Goal: Task Accomplishment & Management: Complete application form

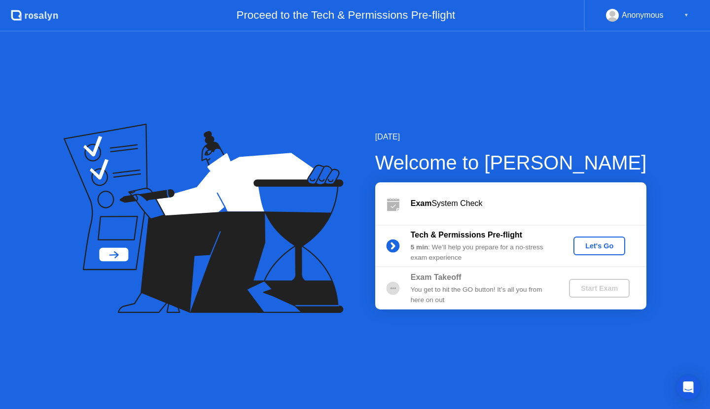
click at [607, 248] on div "Let's Go" at bounding box center [600, 246] width 44 height 8
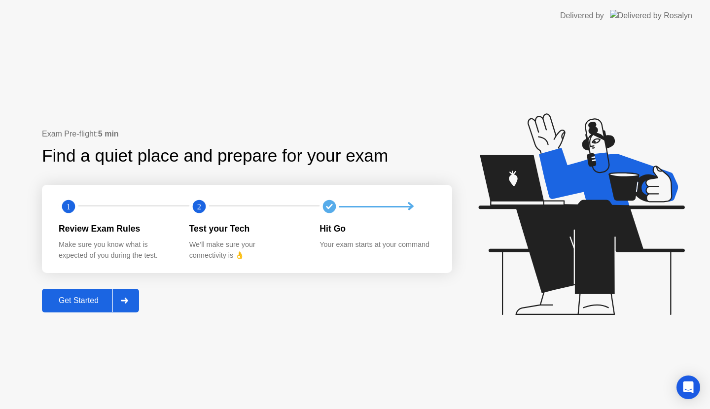
click at [79, 300] on div "Get Started" at bounding box center [79, 300] width 68 height 9
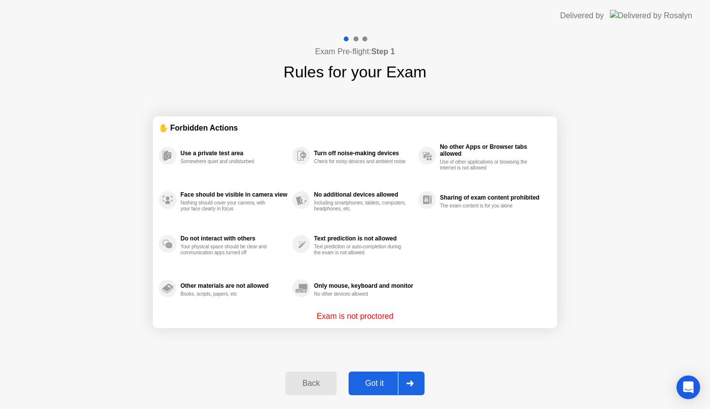
click at [377, 382] on div "Got it" at bounding box center [375, 383] width 46 height 9
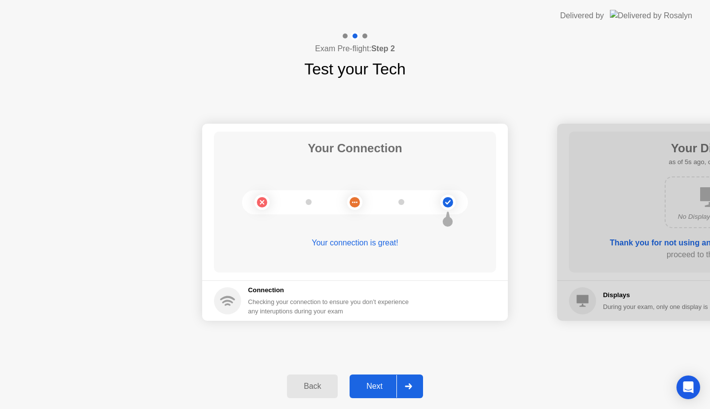
click at [385, 388] on div "Next" at bounding box center [375, 386] width 44 height 9
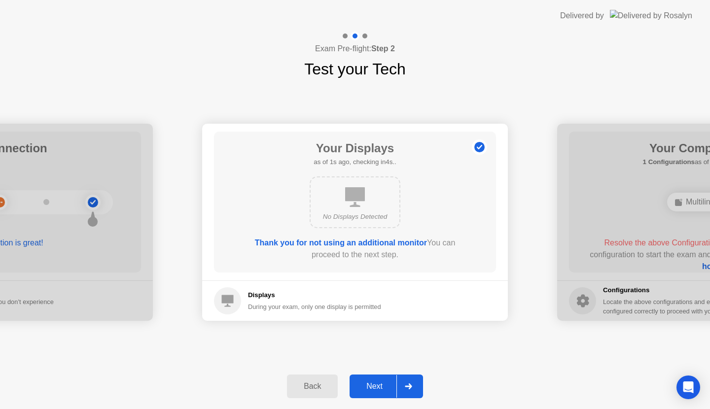
click at [376, 390] on div "Next" at bounding box center [375, 386] width 44 height 9
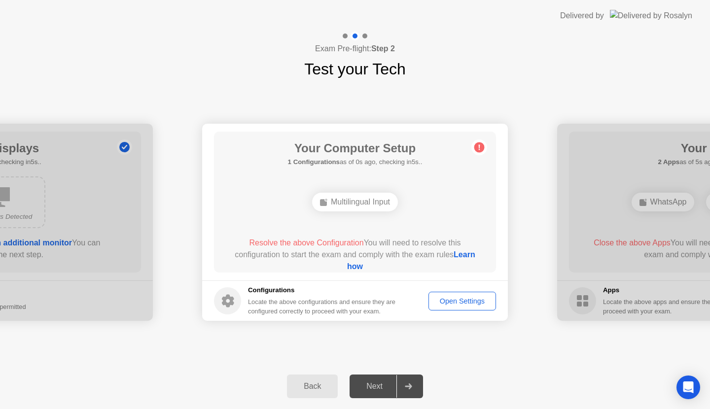
click at [356, 200] on div "Multilingual Input" at bounding box center [355, 202] width 86 height 19
click at [346, 206] on div "Multilingual Input" at bounding box center [355, 202] width 86 height 19
click at [339, 201] on div "Multilingual Input" at bounding box center [355, 202] width 86 height 19
click at [477, 149] on circle at bounding box center [480, 148] width 10 height 10
click at [477, 148] on circle at bounding box center [480, 148] width 10 height 10
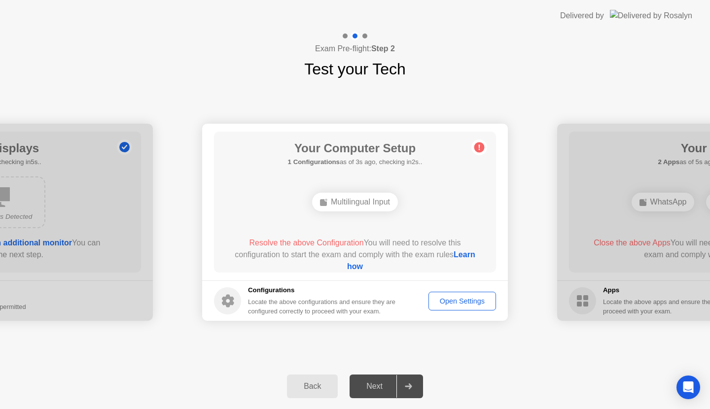
click at [392, 157] on h1 "Your Computer Setup" at bounding box center [355, 149] width 135 height 18
click at [357, 201] on div "Multilingual Input" at bounding box center [355, 202] width 86 height 19
click at [356, 201] on div "Multilingual Input" at bounding box center [355, 202] width 86 height 19
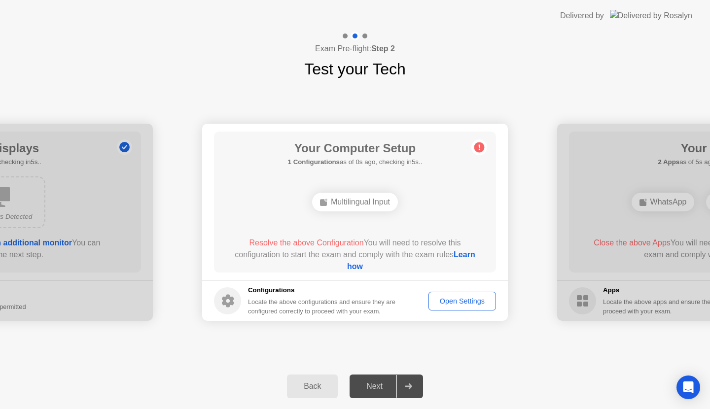
click at [461, 297] on div "Open Settings" at bounding box center [462, 301] width 61 height 8
click at [485, 147] on icon at bounding box center [480, 148] width 16 height 16
click at [479, 145] on icon at bounding box center [479, 147] width 1 height 5
click at [371, 192] on div "Multilingual Input" at bounding box center [355, 202] width 226 height 27
click at [356, 209] on div "Multilingual Input" at bounding box center [355, 202] width 86 height 19
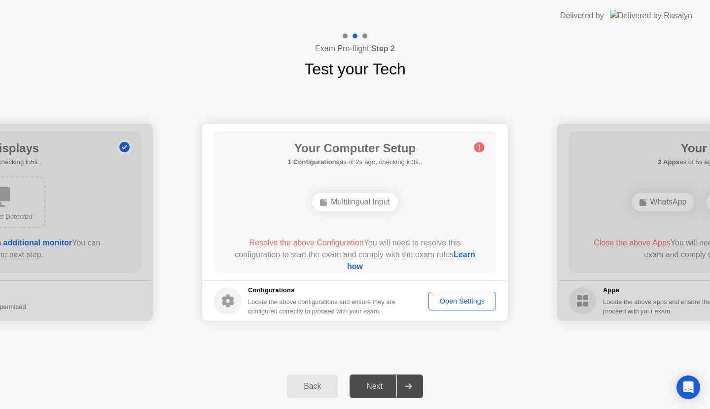
click at [356, 209] on div "Multilingual Input" at bounding box center [355, 202] width 86 height 19
click at [358, 205] on div "Multilingual Input" at bounding box center [355, 202] width 86 height 19
click at [360, 203] on div "Multilingual Input" at bounding box center [355, 202] width 86 height 19
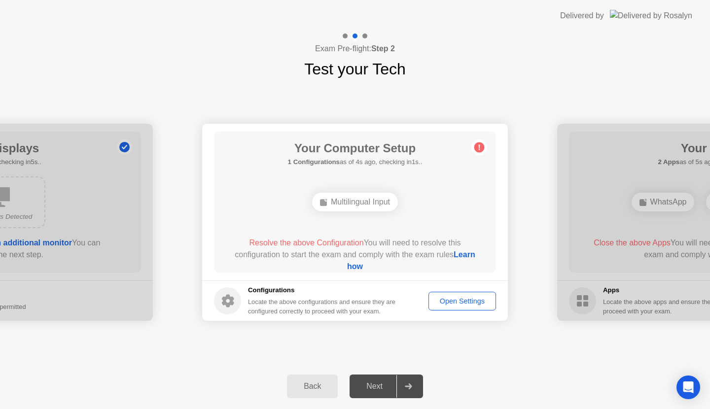
click at [309, 246] on span "Resolve the above Configuration" at bounding box center [306, 243] width 114 height 8
click at [312, 239] on span "Resolve the above Configuration" at bounding box center [306, 243] width 114 height 8
click at [349, 251] on div "Resolve the above Configuration You will need to resolve this configuration to …" at bounding box center [355, 255] width 254 height 36
click at [354, 267] on link "Learn how" at bounding box center [411, 261] width 128 height 20
click at [469, 305] on div "Open Settings" at bounding box center [462, 301] width 61 height 8
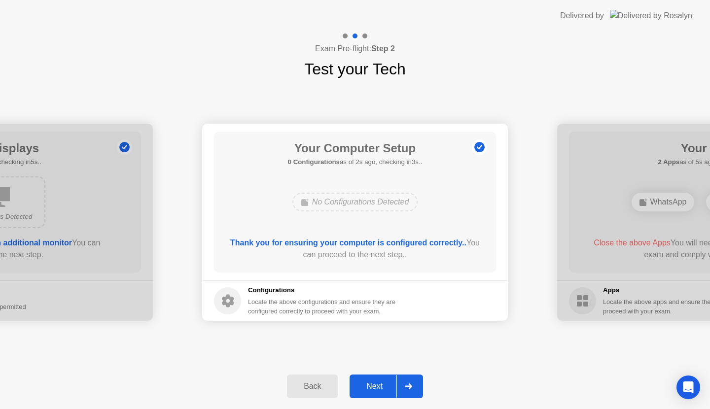
click at [414, 384] on div at bounding box center [409, 386] width 24 height 23
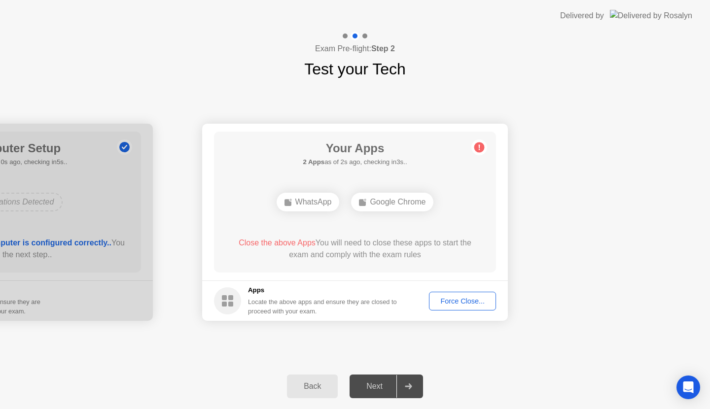
click at [113, 354] on div "Your Connection Your connection is great! Connection Checking your connection t…" at bounding box center [355, 222] width 710 height 283
click at [451, 301] on div "Force Close..." at bounding box center [463, 301] width 60 height 8
click at [463, 299] on div "Force Close..." at bounding box center [463, 301] width 60 height 8
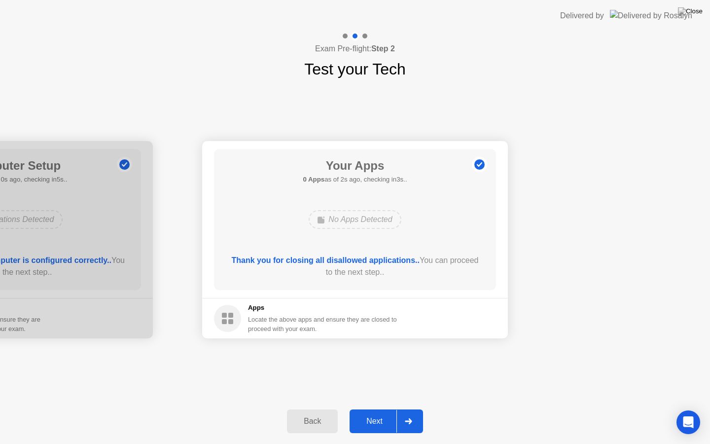
click at [408, 409] on icon at bounding box center [408, 421] width 7 height 6
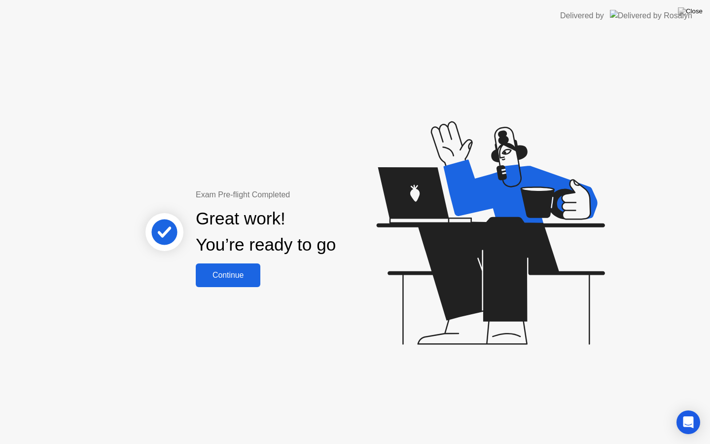
click at [237, 275] on div "Continue" at bounding box center [228, 275] width 59 height 9
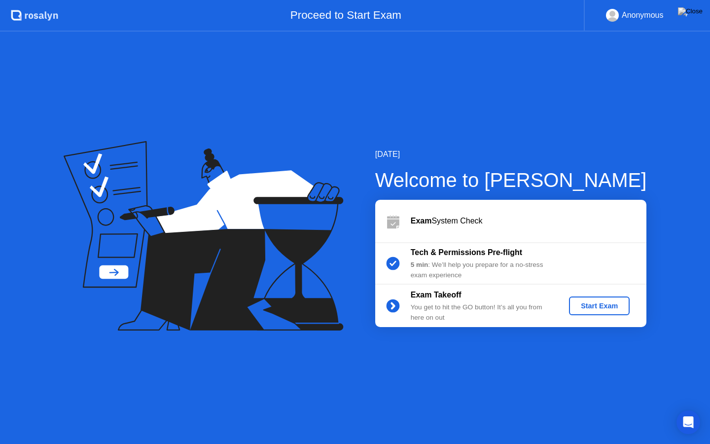
click at [592, 306] on div "Start Exam" at bounding box center [599, 306] width 53 height 8
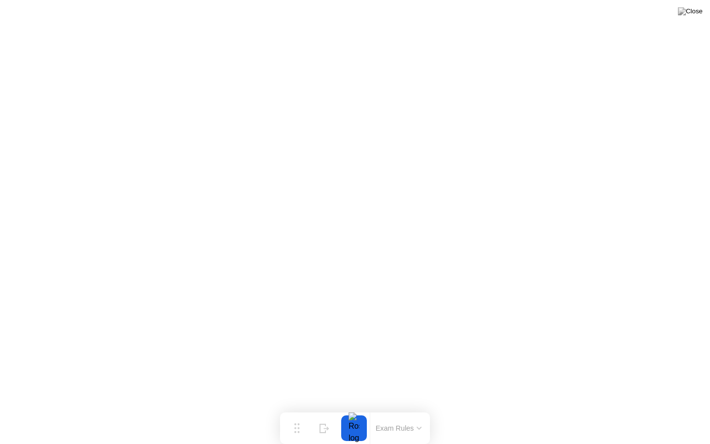
click at [416, 409] on button "Exam Rules" at bounding box center [399, 428] width 52 height 9
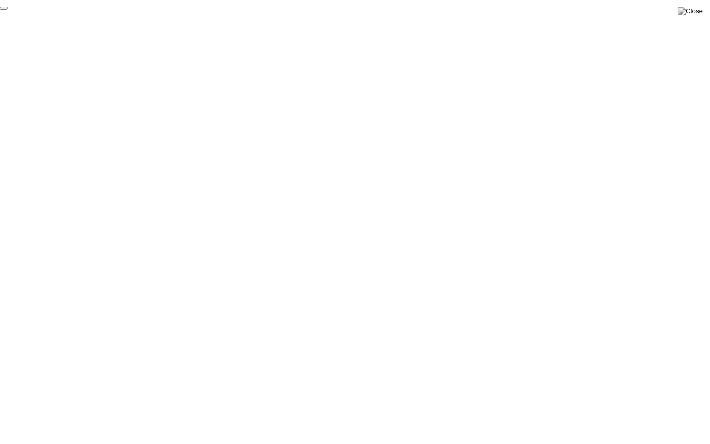
click div "End Proctoring Session"
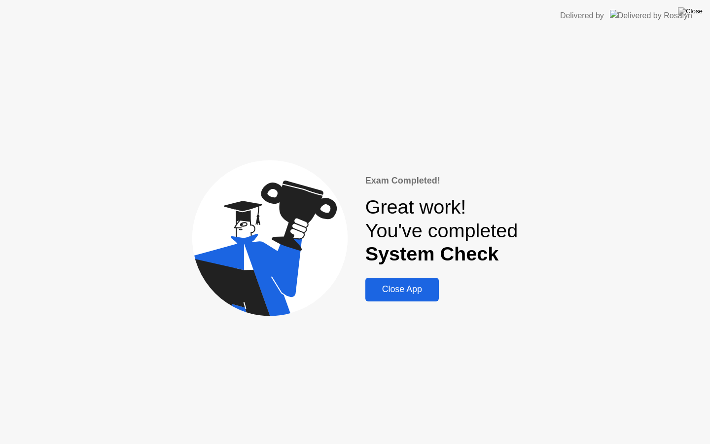
click at [401, 292] on div "Close App" at bounding box center [402, 289] width 68 height 10
